Goal: Browse casually: Explore the website without a specific task or goal

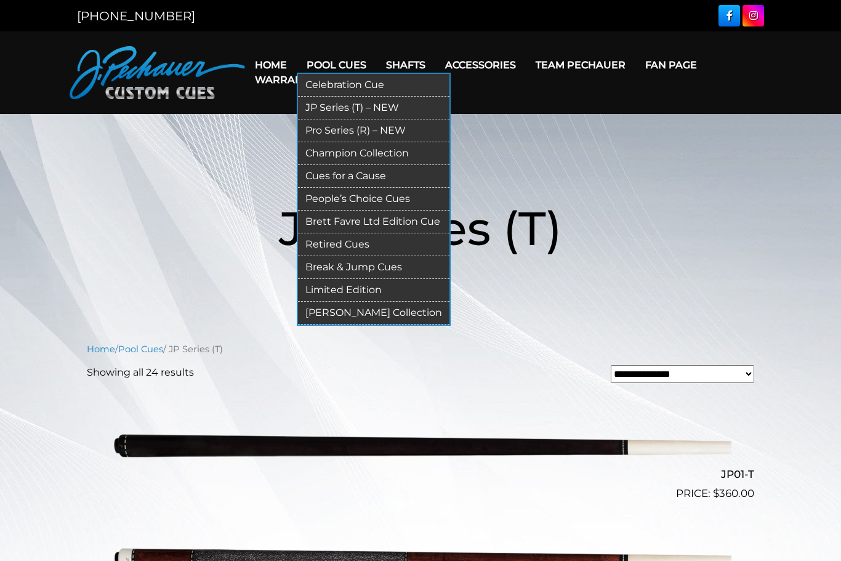
click at [383, 134] on link "Pro Series (R) – NEW" at bounding box center [374, 131] width 152 height 23
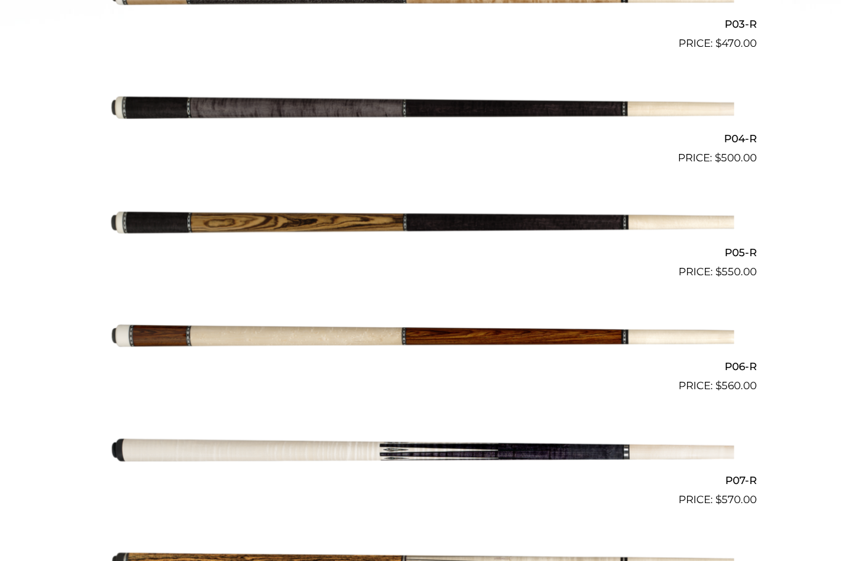
scroll to position [700, 0]
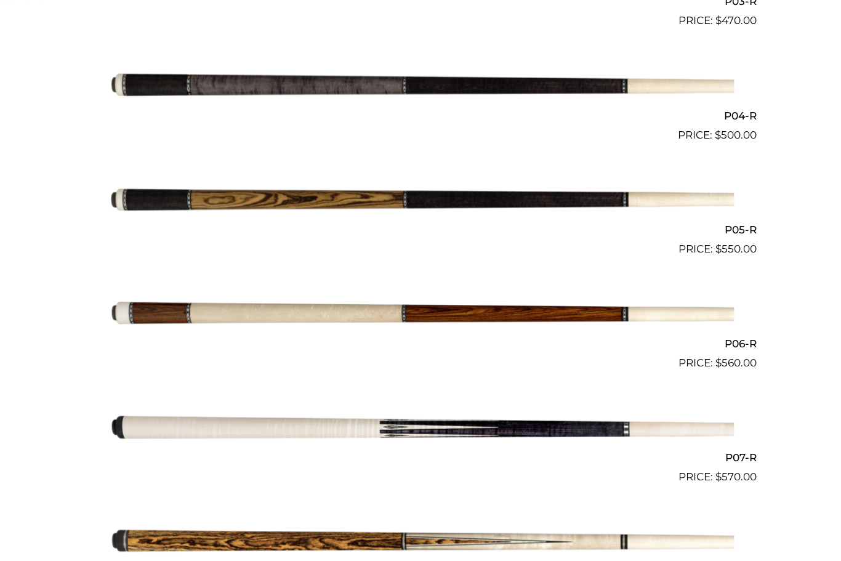
click at [618, 429] on img at bounding box center [421, 426] width 622 height 103
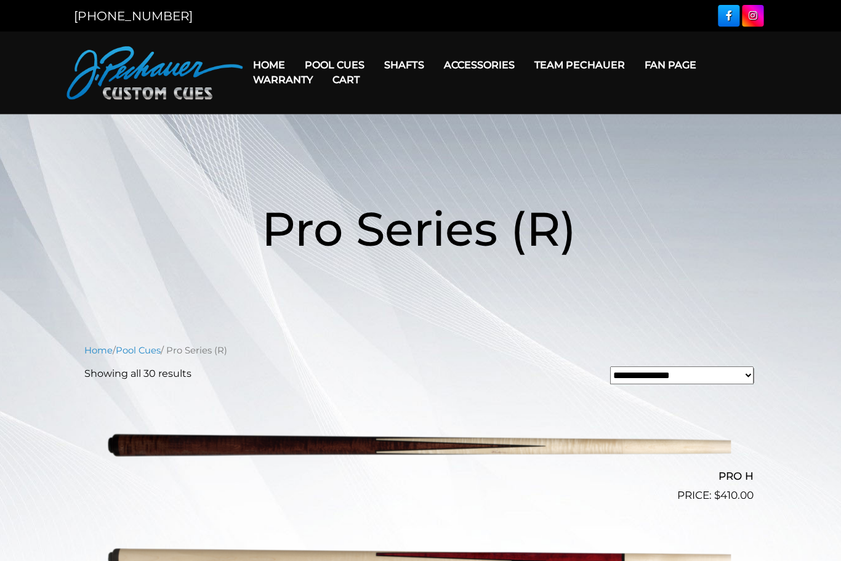
scroll to position [0, 0]
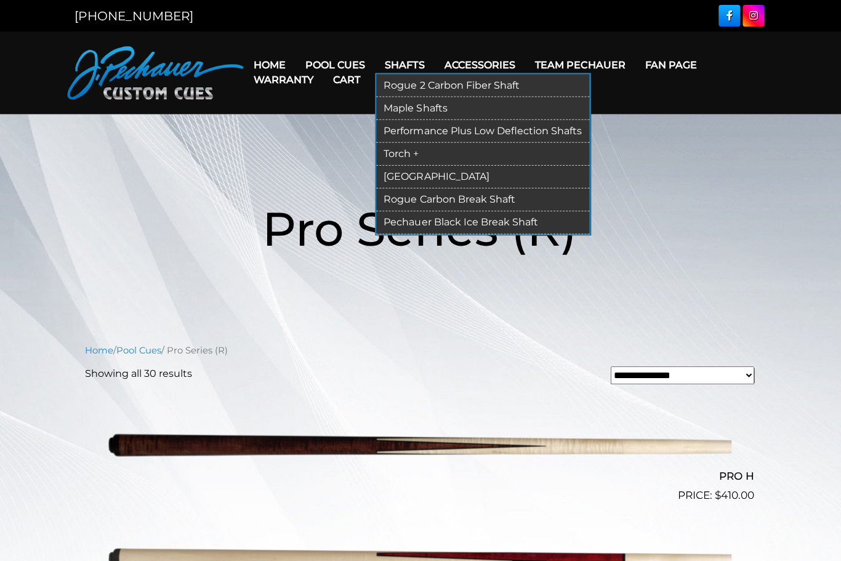
click at [426, 153] on link "Torch +" at bounding box center [484, 153] width 213 height 23
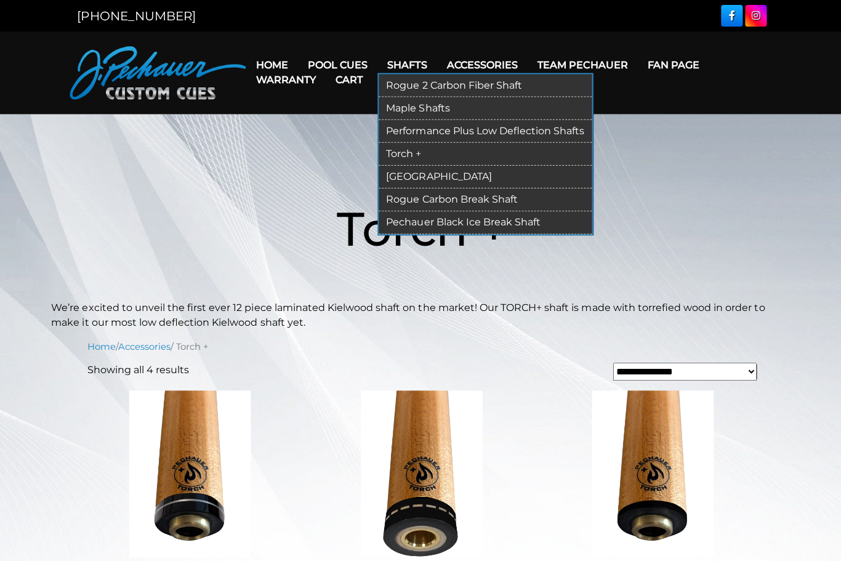
click at [434, 174] on link "[GEOGRAPHIC_DATA]" at bounding box center [484, 176] width 213 height 23
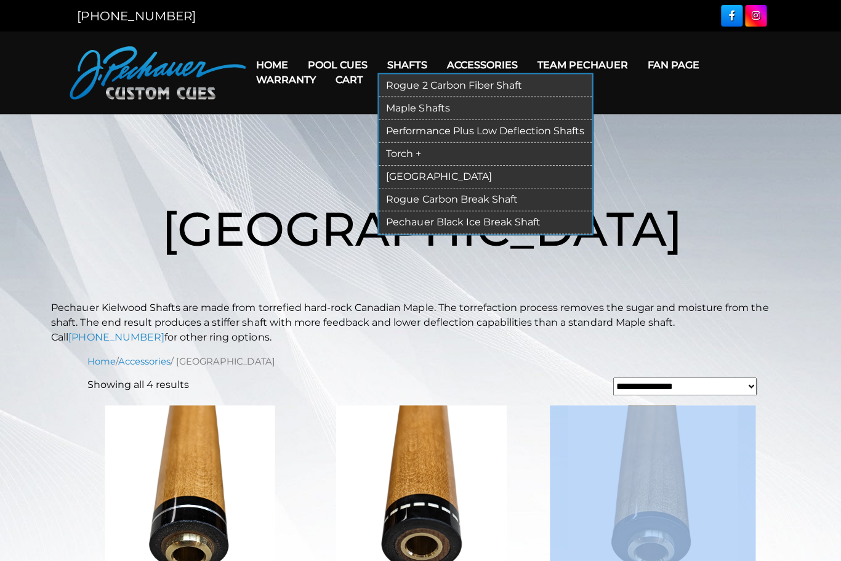
click at [436, 150] on link "Torch +" at bounding box center [484, 153] width 213 height 23
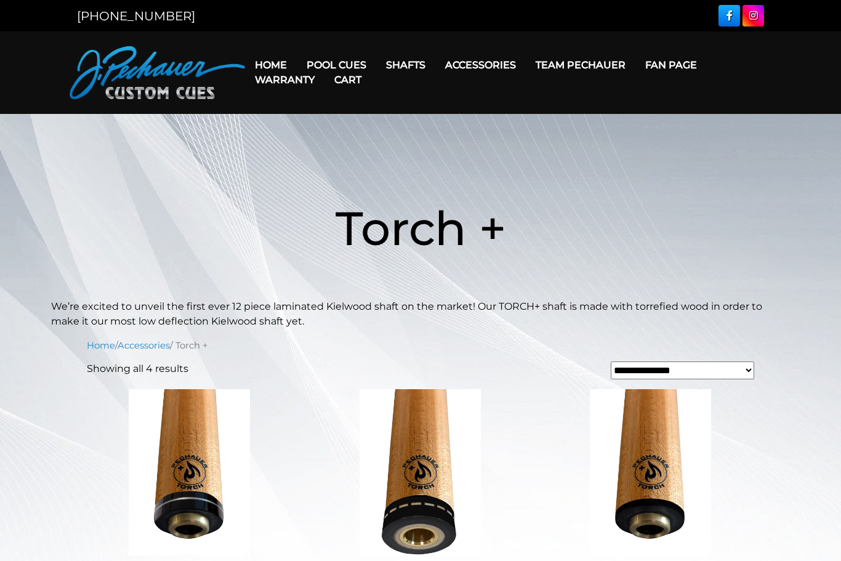
click at [629, 206] on h1 "Torch +" at bounding box center [420, 228] width 739 height 142
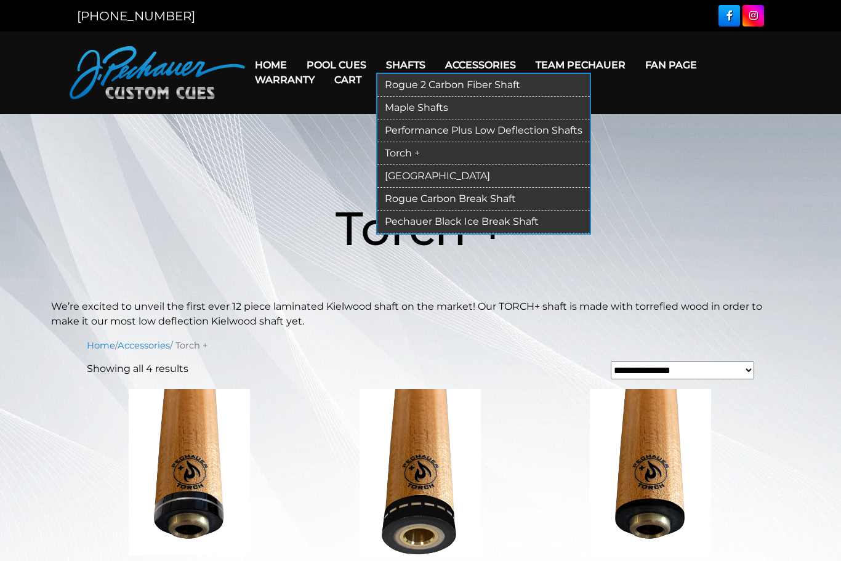
click at [445, 179] on link "[GEOGRAPHIC_DATA]" at bounding box center [484, 176] width 213 height 23
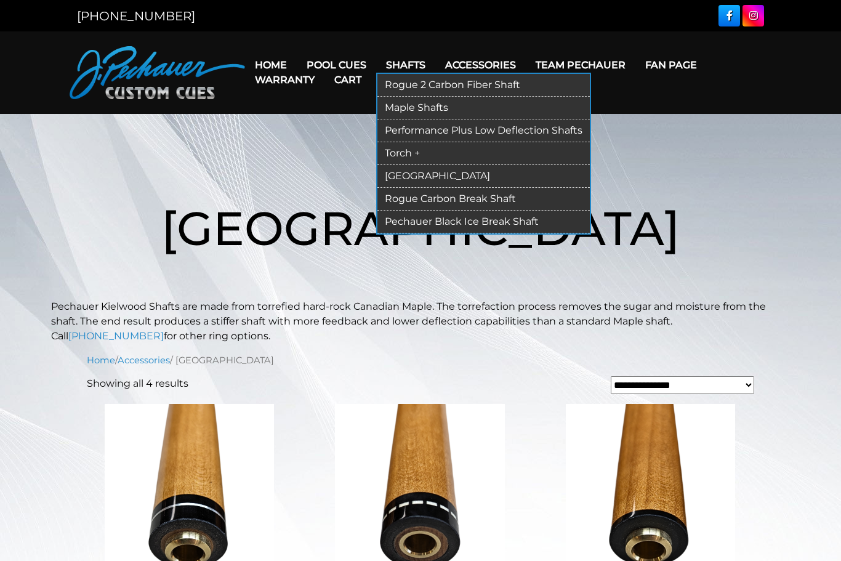
click at [525, 84] on link "Rogue 2 Carbon Fiber Shaft" at bounding box center [484, 85] width 213 height 23
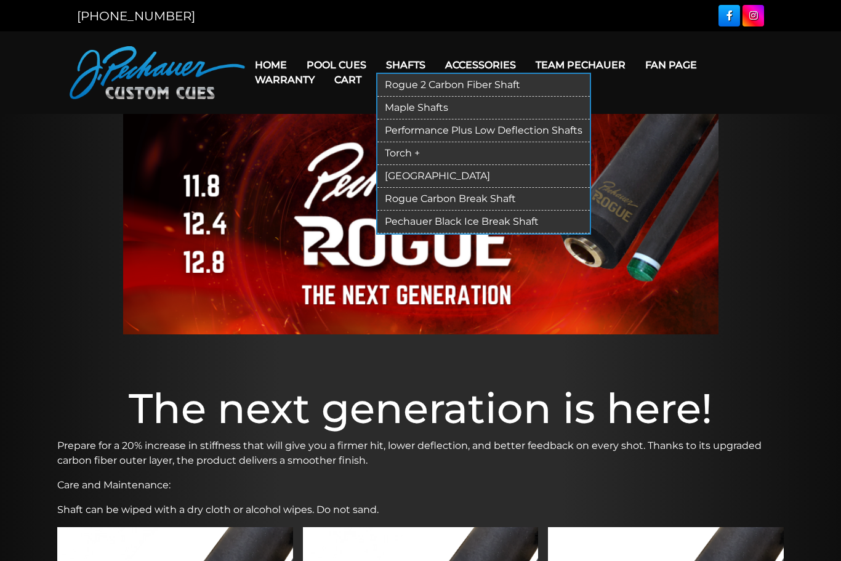
click at [449, 156] on link "Torch +" at bounding box center [484, 153] width 213 height 23
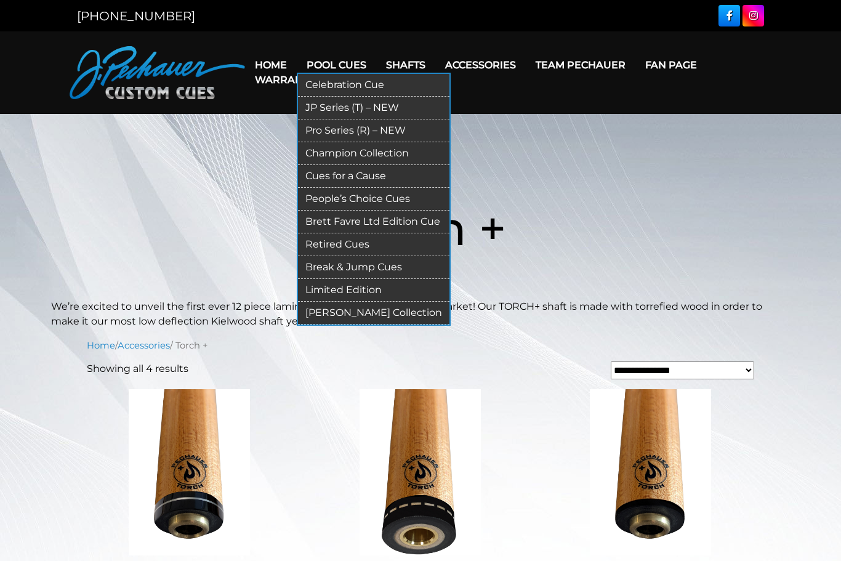
click at [360, 132] on link "Pro Series (R) – NEW" at bounding box center [374, 131] width 152 height 23
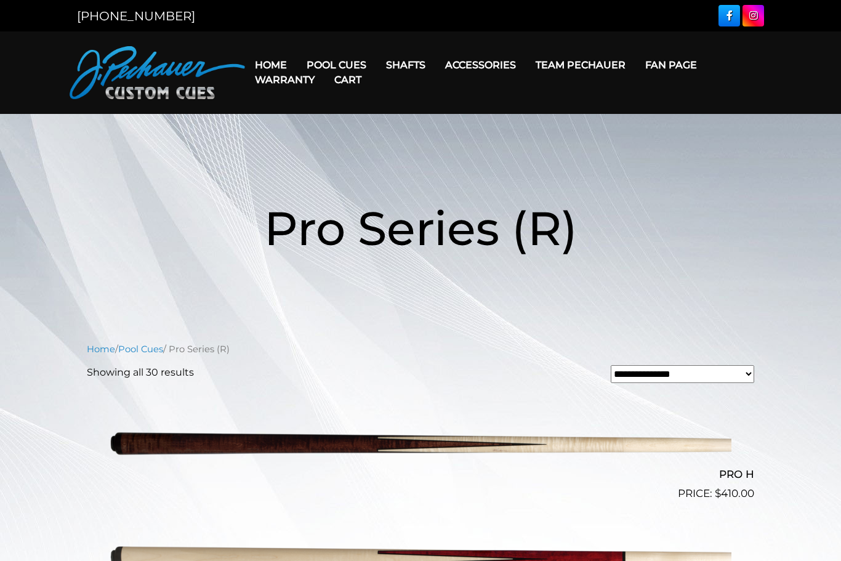
click at [347, 72] on link "Cart" at bounding box center [348, 79] width 47 height 31
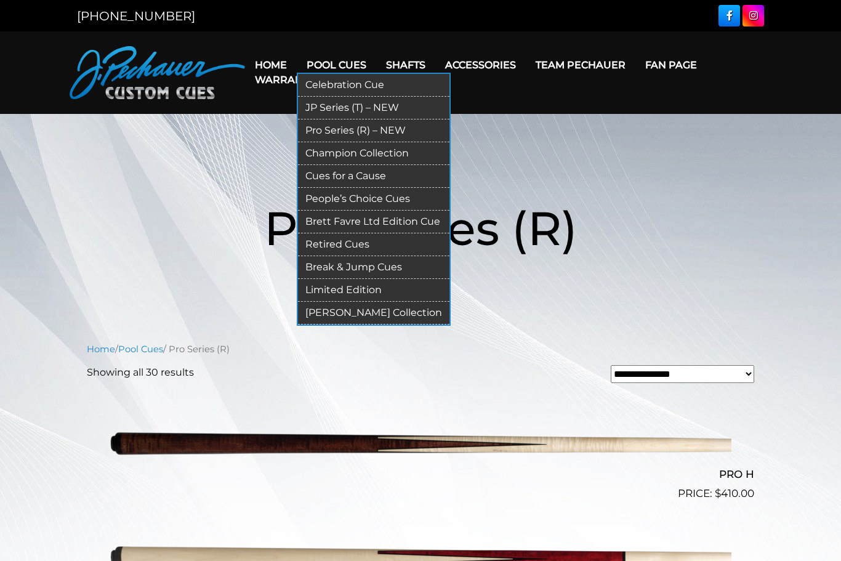
click at [348, 57] on link "Pool Cues" at bounding box center [336, 64] width 79 height 31
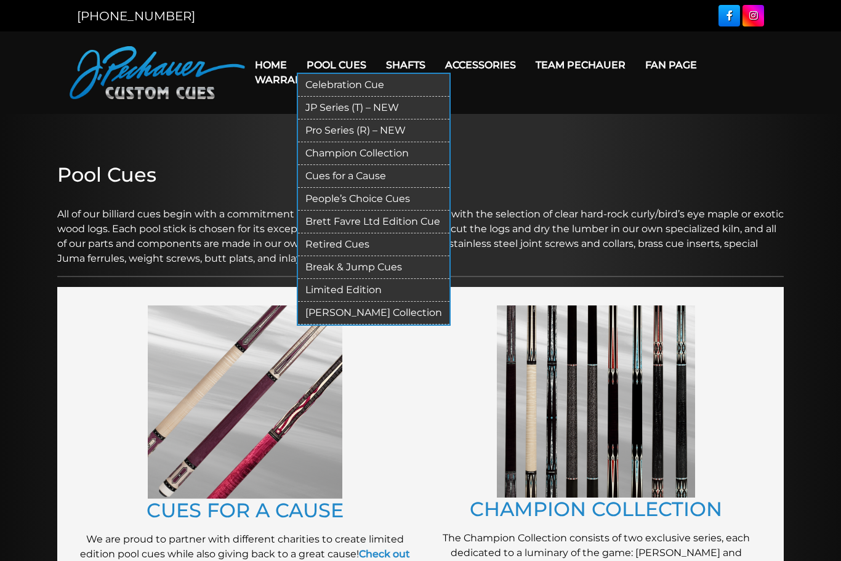
click at [370, 113] on link "JP Series (T) – NEW" at bounding box center [374, 108] width 152 height 23
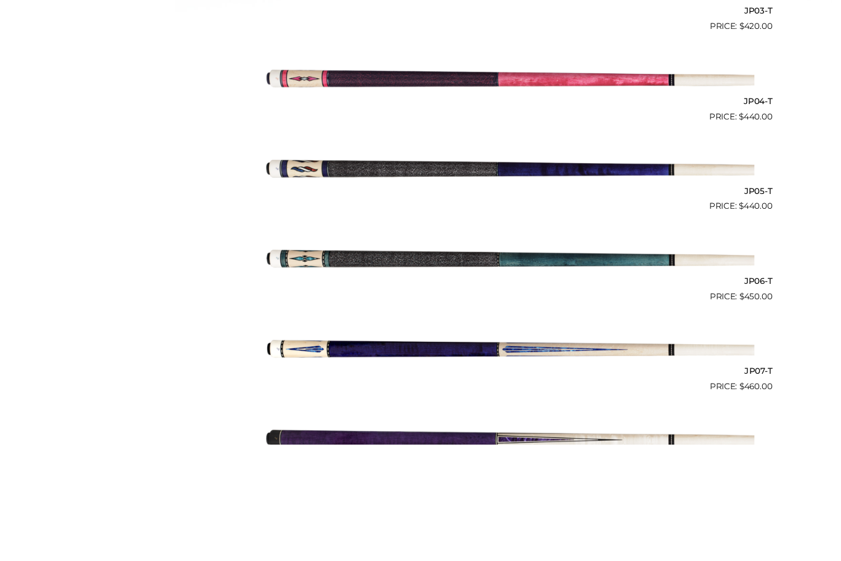
scroll to position [834, 0]
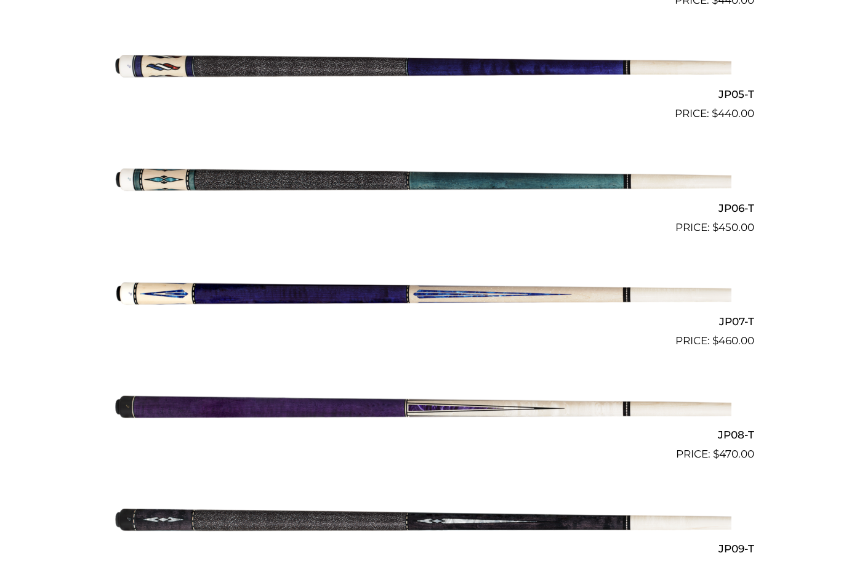
click at [426, 293] on img at bounding box center [421, 292] width 622 height 103
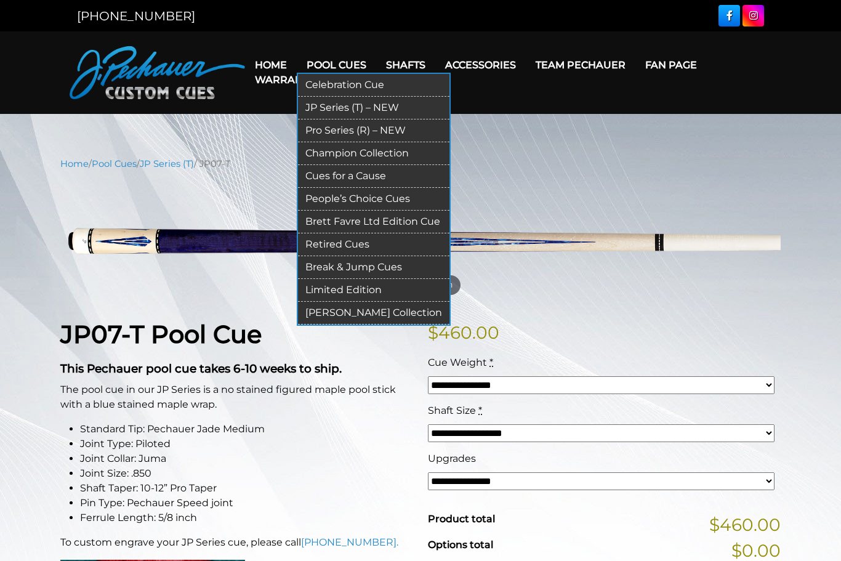
click at [387, 126] on link "Pro Series (R) – NEW" at bounding box center [374, 131] width 152 height 23
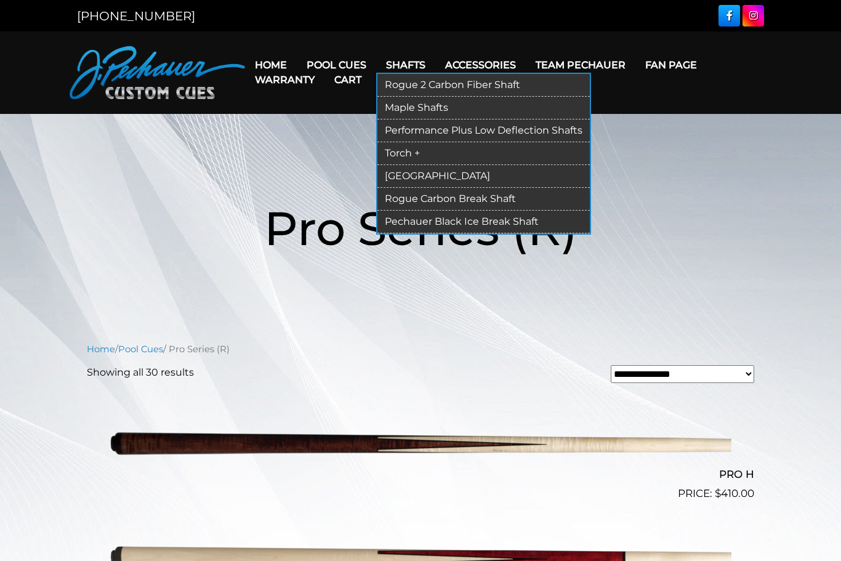
click at [454, 156] on link "Torch +" at bounding box center [484, 153] width 213 height 23
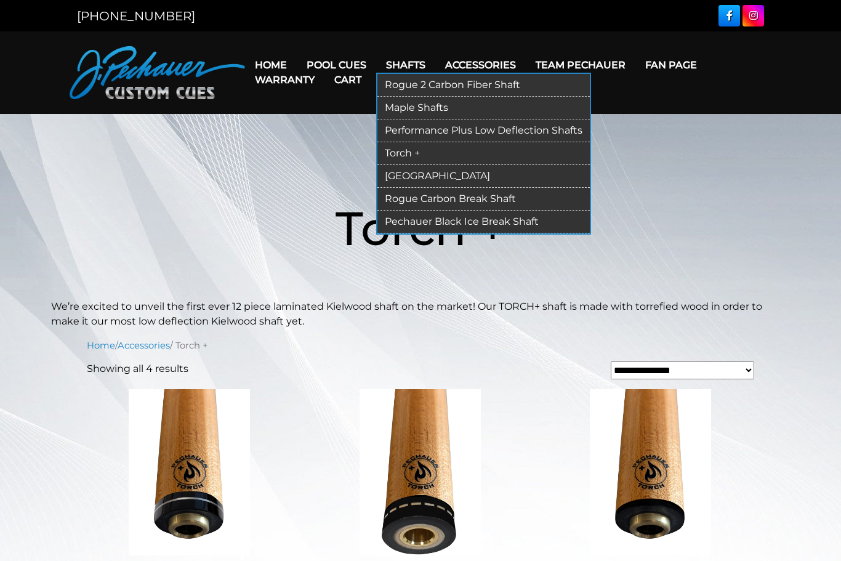
click at [442, 176] on link "[GEOGRAPHIC_DATA]" at bounding box center [484, 176] width 213 height 23
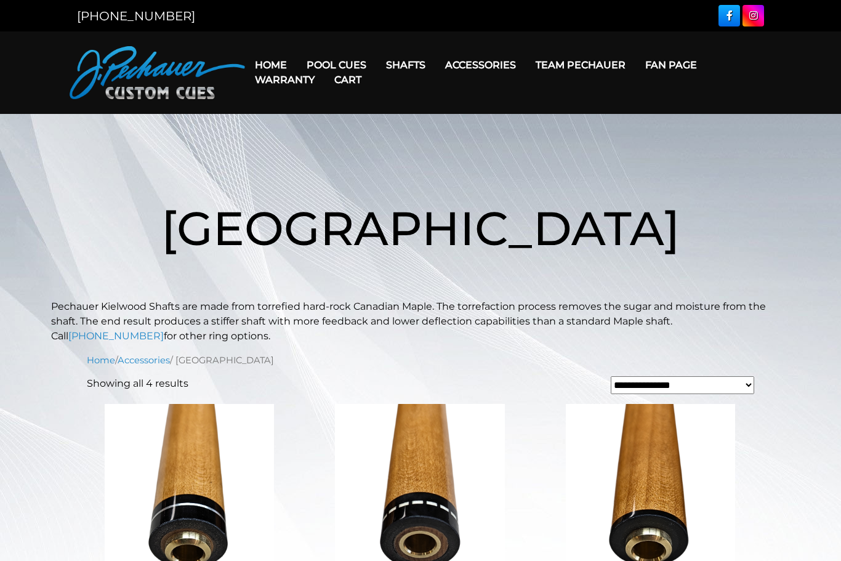
click at [360, 68] on link "Cart" at bounding box center [348, 79] width 47 height 31
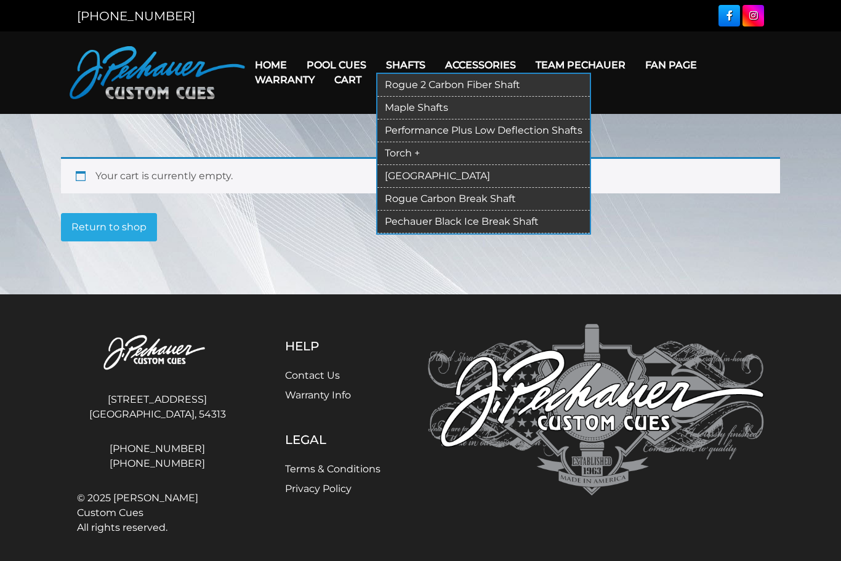
click at [439, 171] on link "[GEOGRAPHIC_DATA]" at bounding box center [484, 176] width 213 height 23
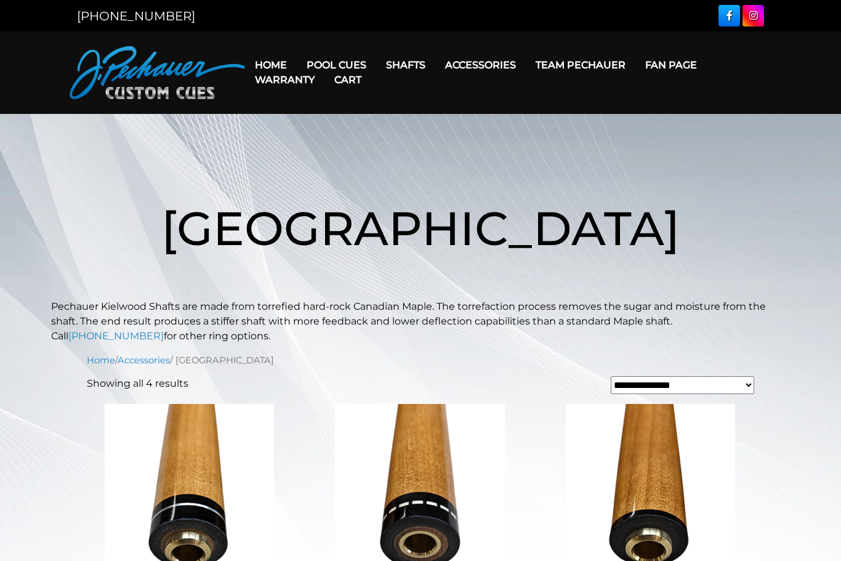
click at [363, 67] on link "Cart" at bounding box center [348, 79] width 47 height 31
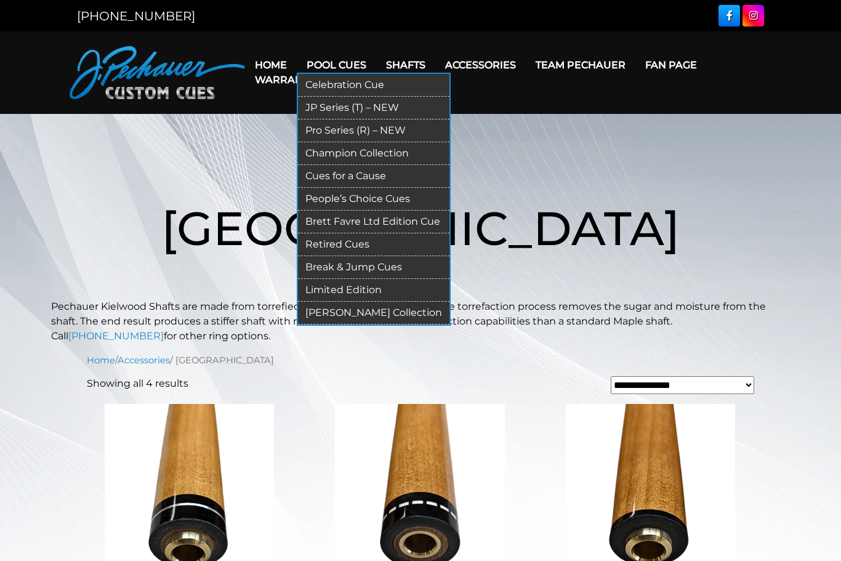
click at [352, 55] on link "Pool Cues" at bounding box center [336, 64] width 79 height 31
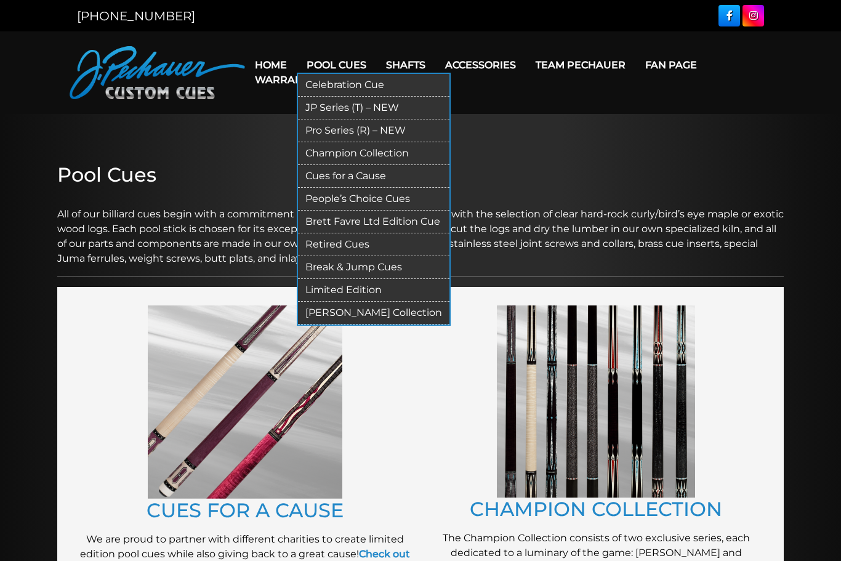
click at [391, 135] on link "Pro Series (R) – NEW" at bounding box center [374, 131] width 152 height 23
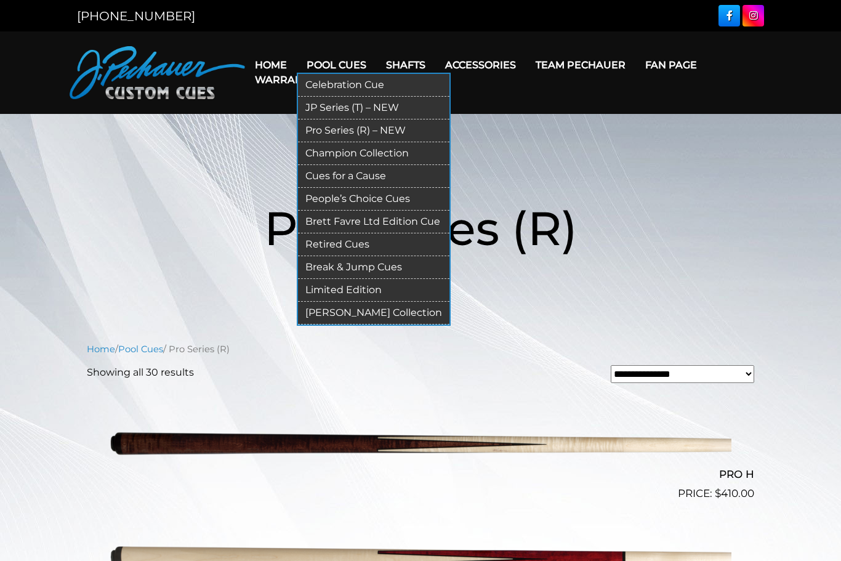
click at [397, 115] on link "JP Series (T) – NEW" at bounding box center [374, 108] width 152 height 23
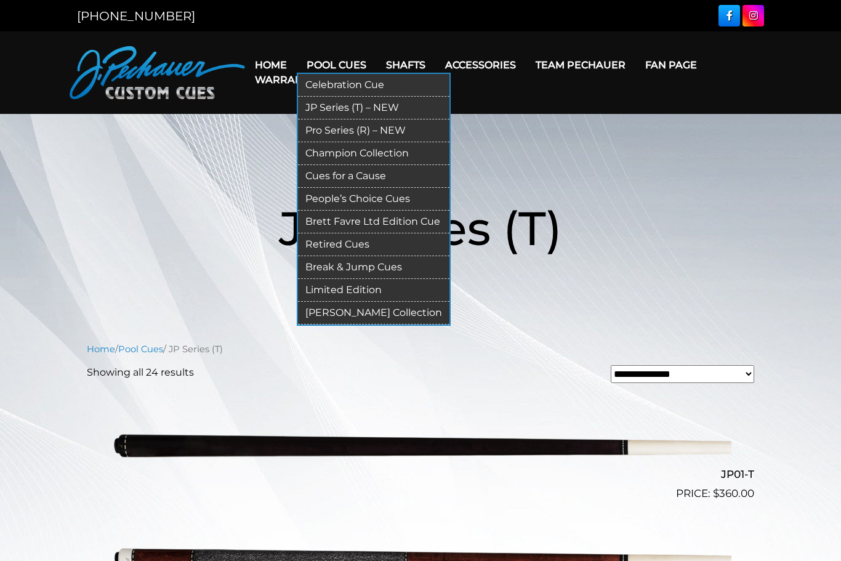
click at [393, 134] on link "Pro Series (R) – NEW" at bounding box center [374, 131] width 152 height 23
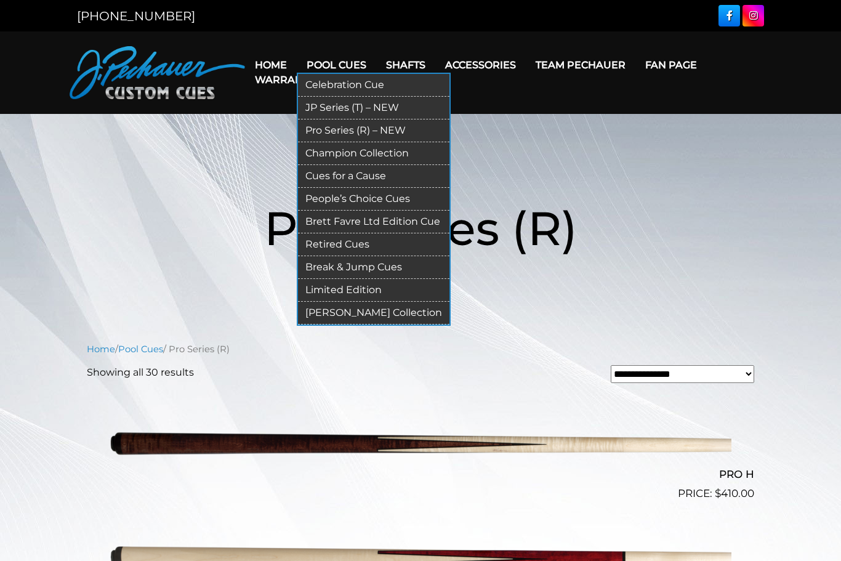
click at [376, 108] on link "JP Series (T) – NEW" at bounding box center [374, 108] width 152 height 23
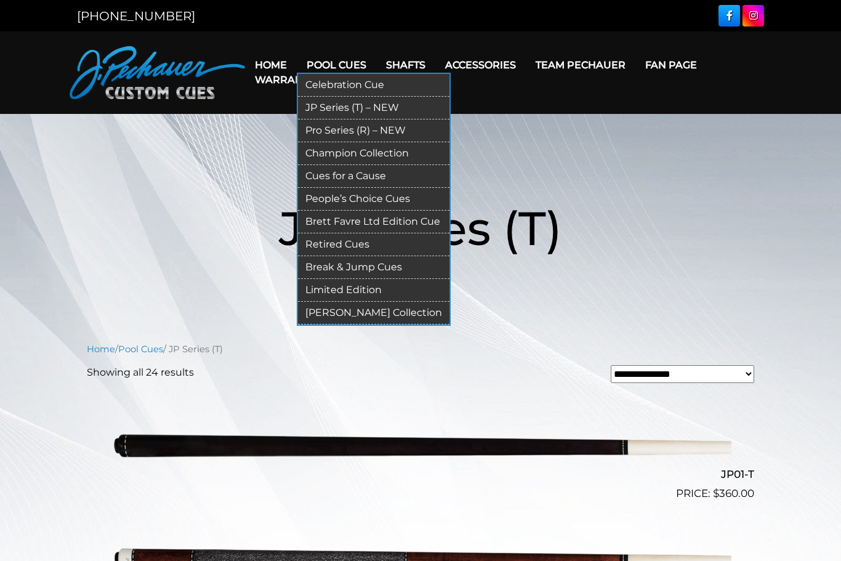
click at [363, 264] on link "Break & Jump Cues" at bounding box center [374, 267] width 152 height 23
click at [357, 270] on link "Break & Jump Cues" at bounding box center [374, 267] width 152 height 23
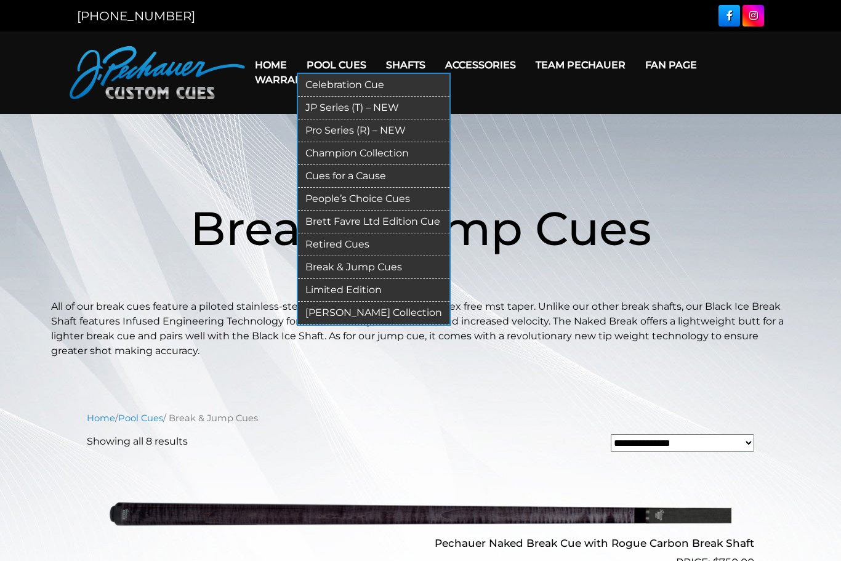
click at [352, 130] on link "Pro Series (R) – NEW" at bounding box center [374, 131] width 152 height 23
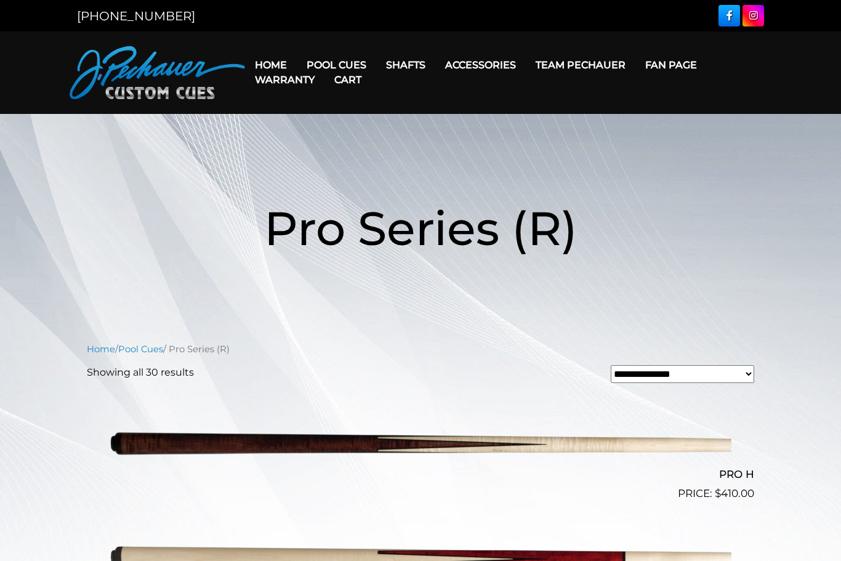
click at [593, 55] on link "Team Pechauer" at bounding box center [581, 64] width 110 height 31
